Goal: Find specific page/section: Find specific page/section

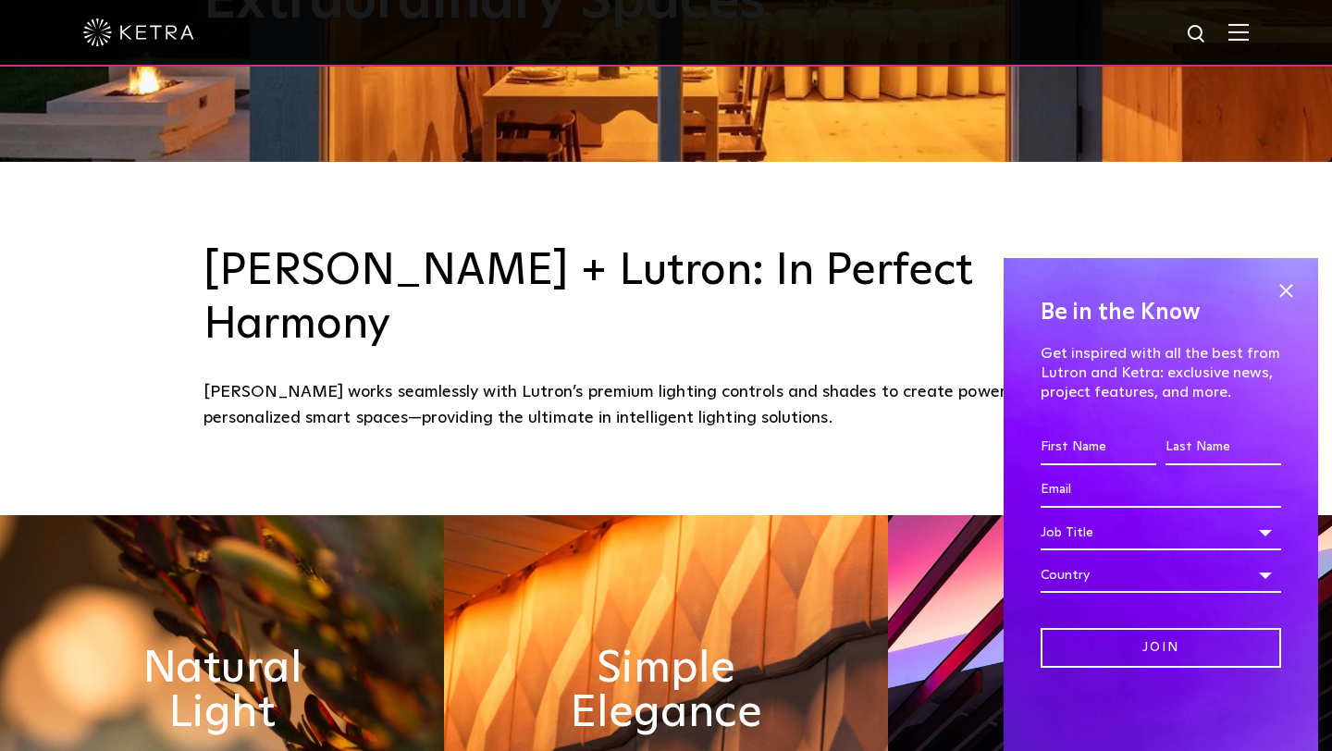
scroll to position [683, 0]
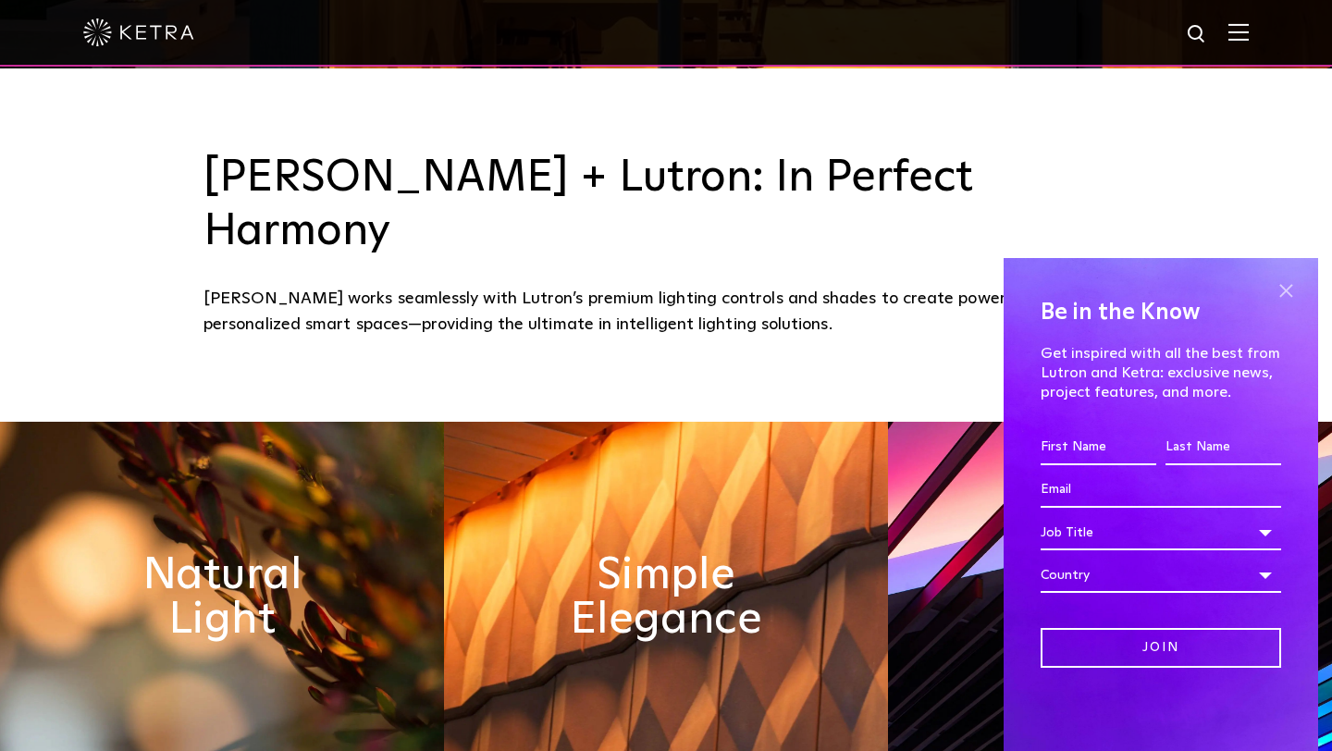
click at [1287, 284] on span at bounding box center [1286, 291] width 28 height 28
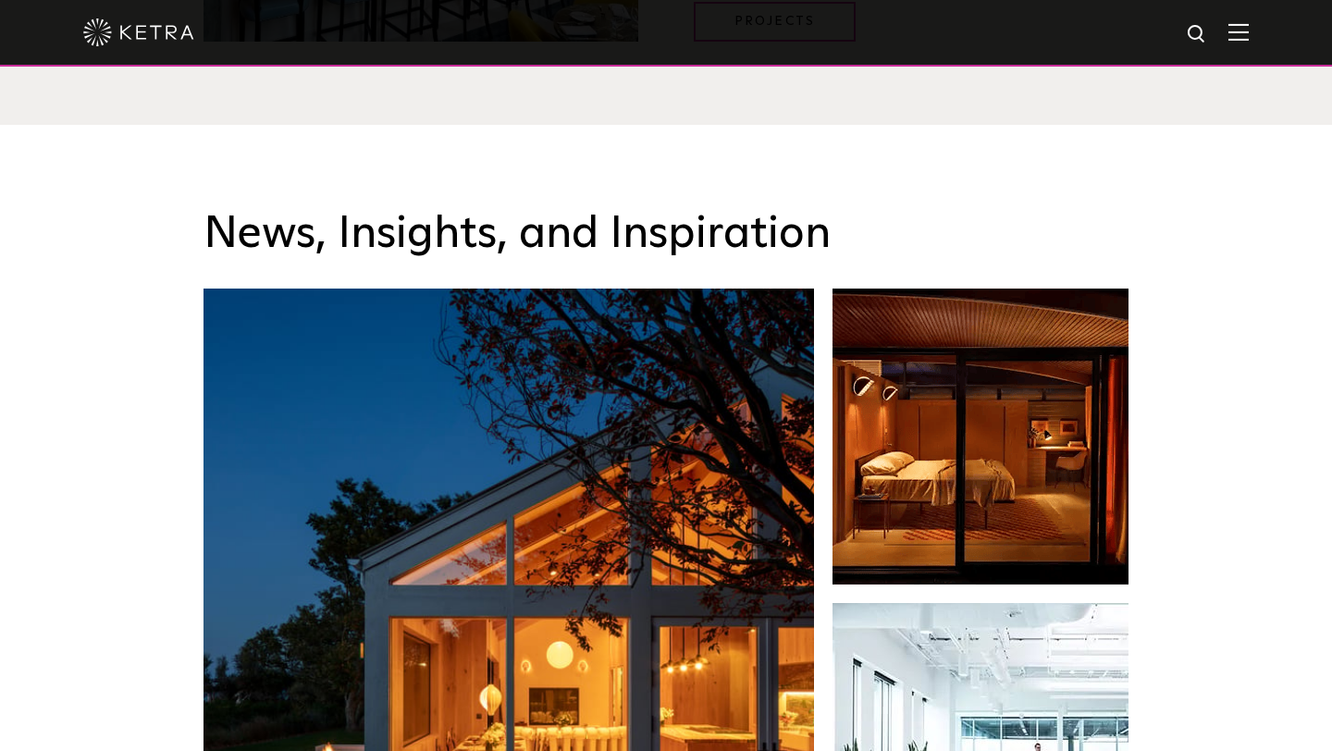
scroll to position [2784, 0]
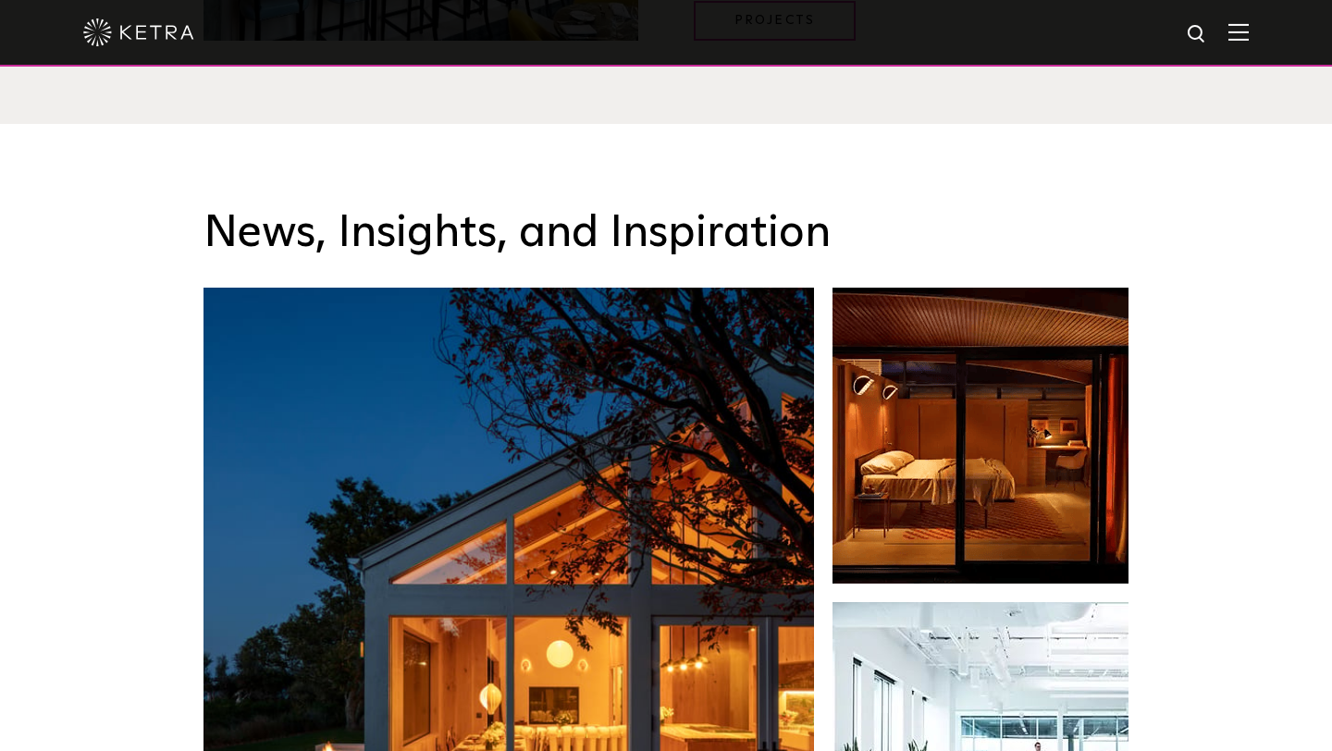
click at [1248, 47] on div at bounding box center [666, 32] width 1166 height 65
click at [1240, 39] on img at bounding box center [1239, 32] width 20 height 18
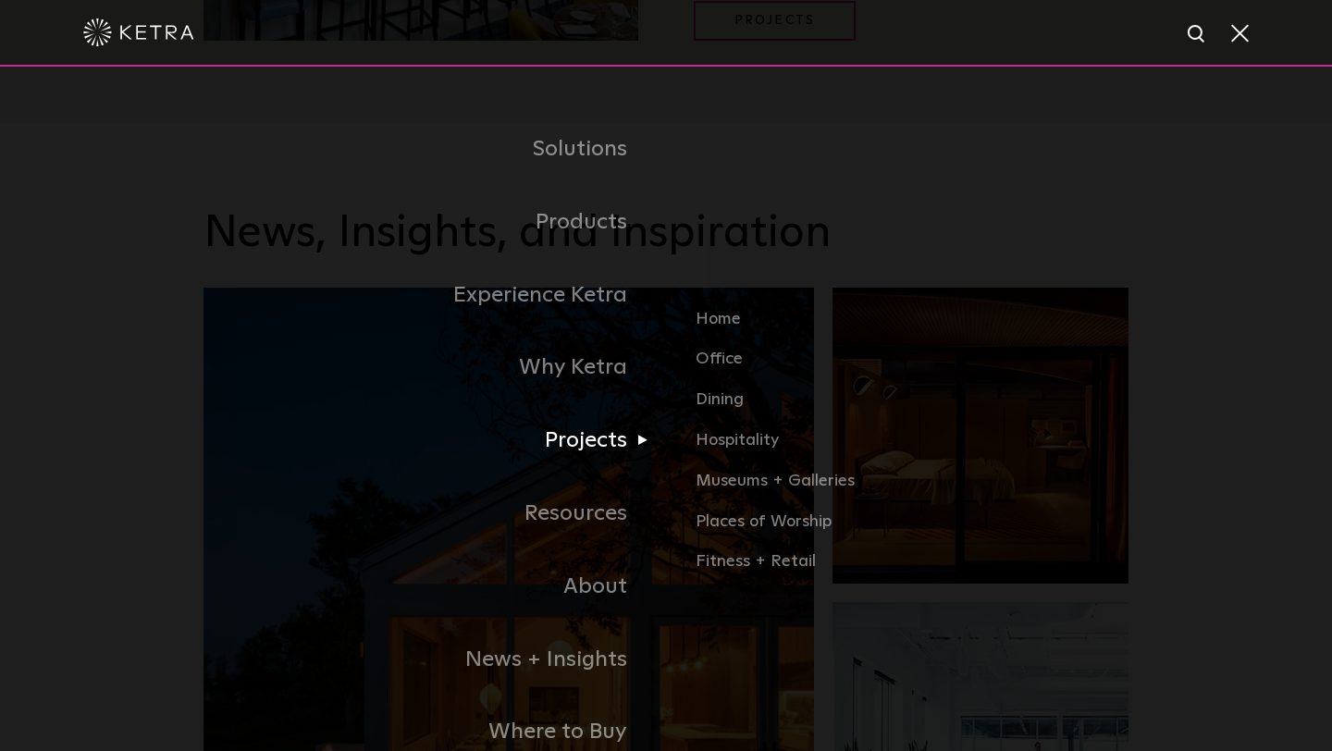
click at [412, 457] on link "Projects" at bounding box center [435, 440] width 463 height 73
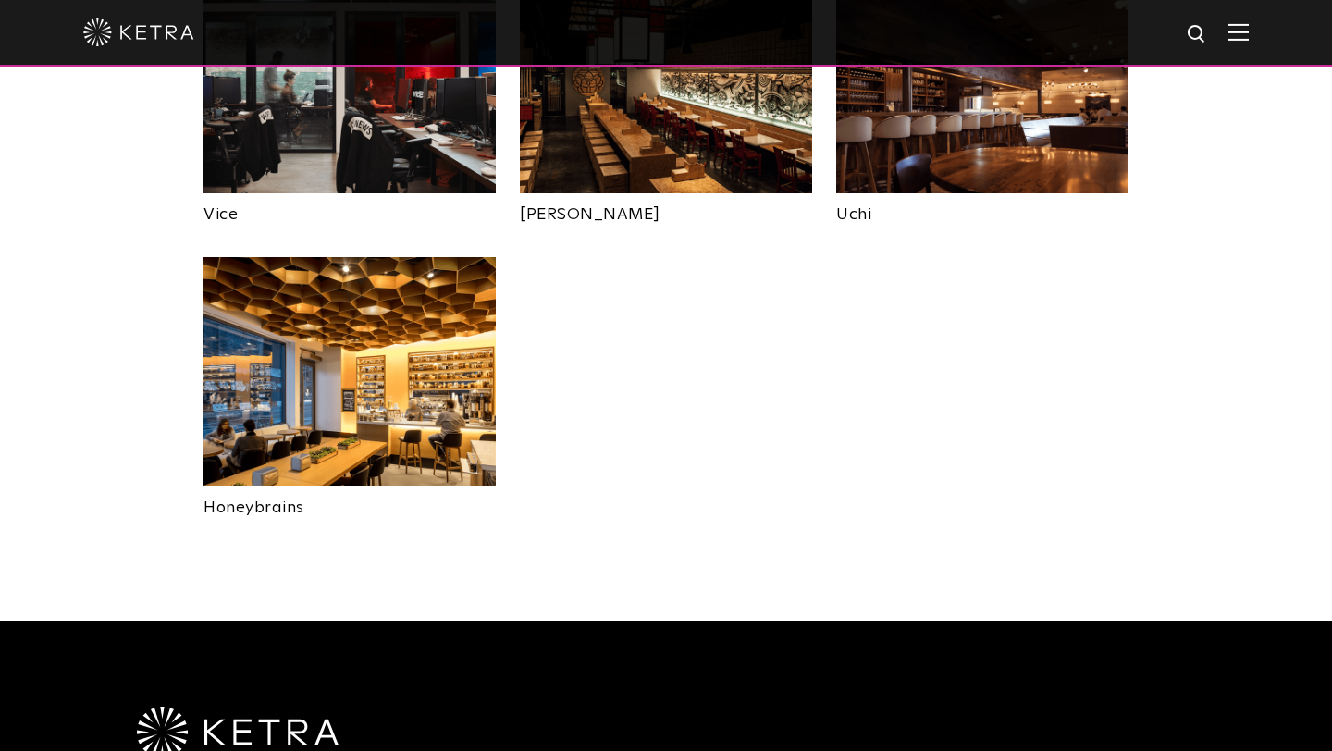
scroll to position [4252, 0]
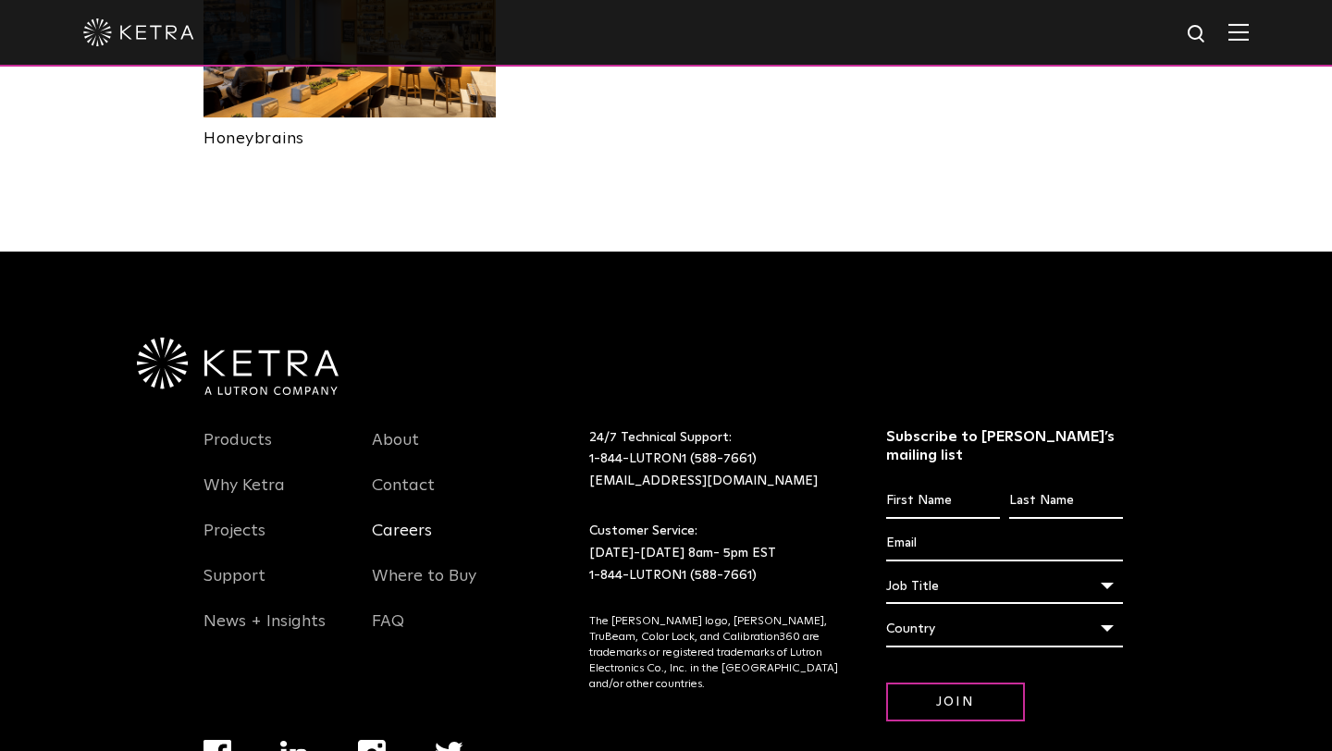
click at [420, 521] on link "Careers" at bounding box center [402, 542] width 60 height 43
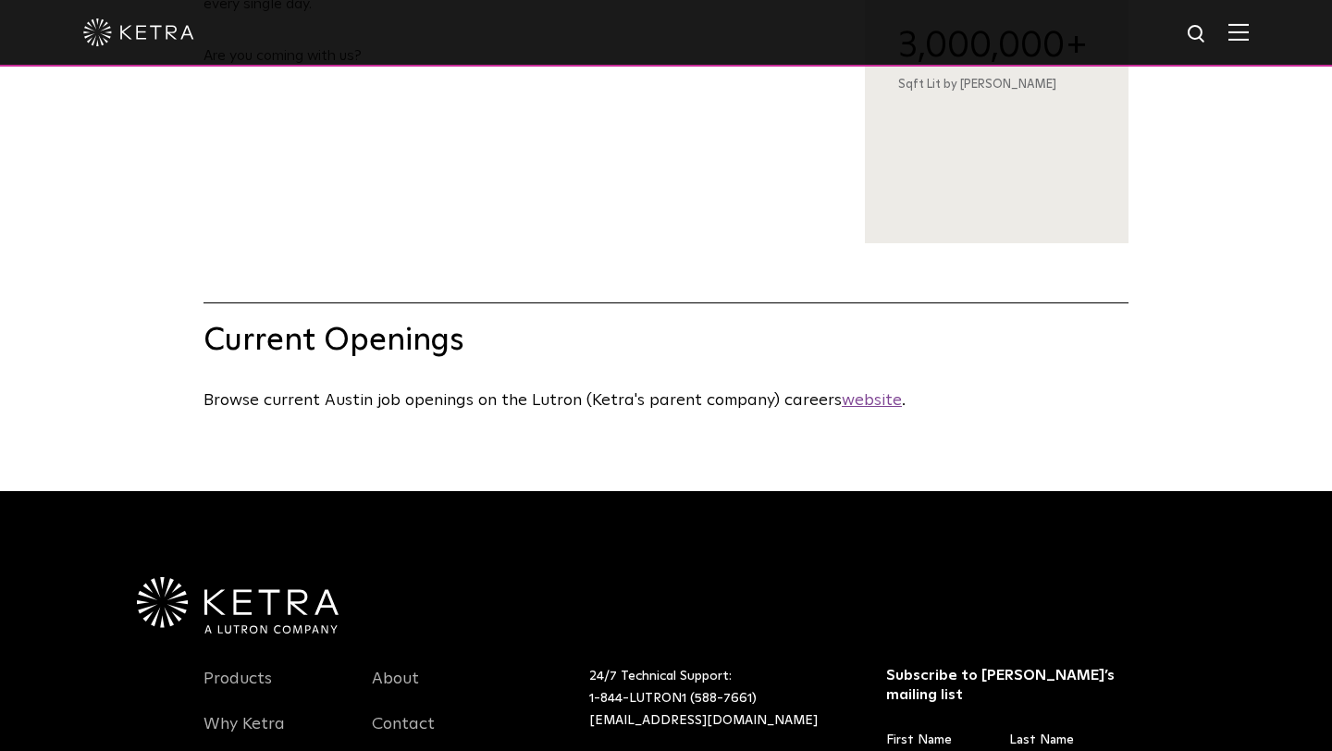
scroll to position [735, 0]
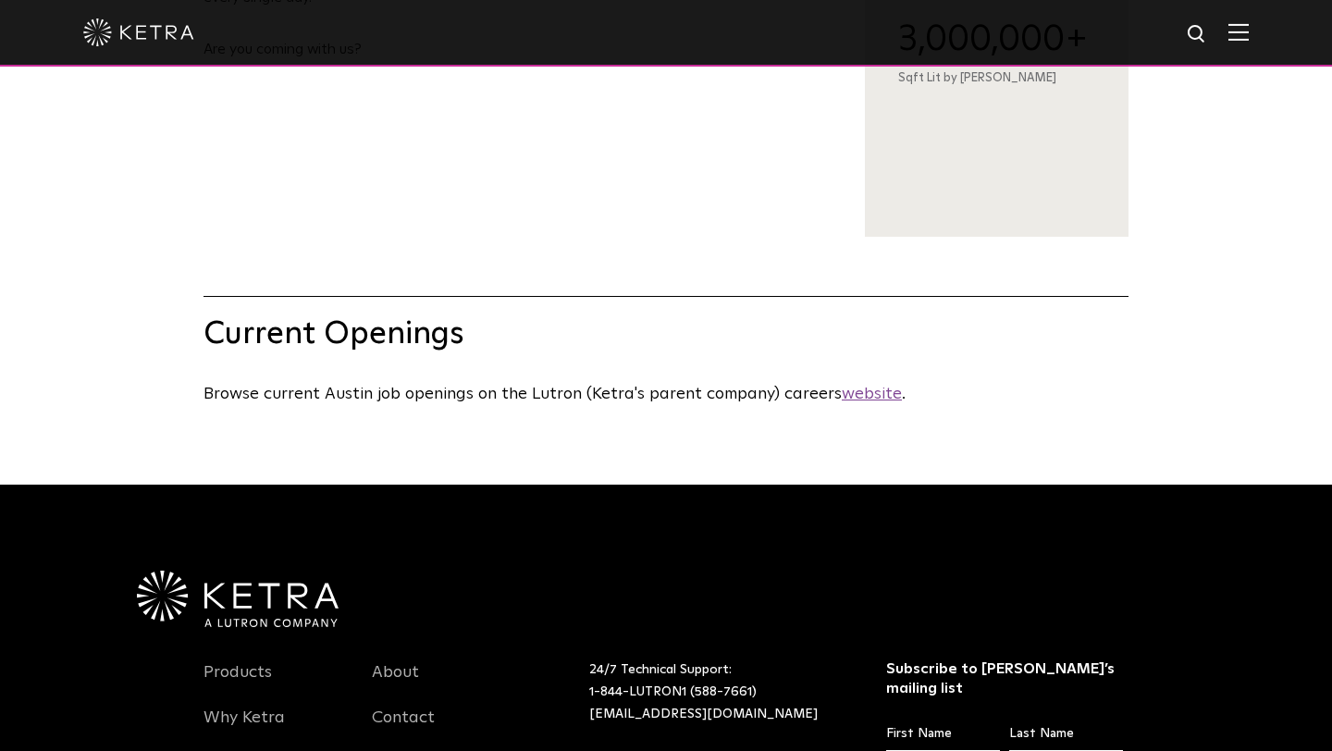
click at [855, 389] on u "website" at bounding box center [872, 394] width 60 height 17
